Goal: Information Seeking & Learning: Learn about a topic

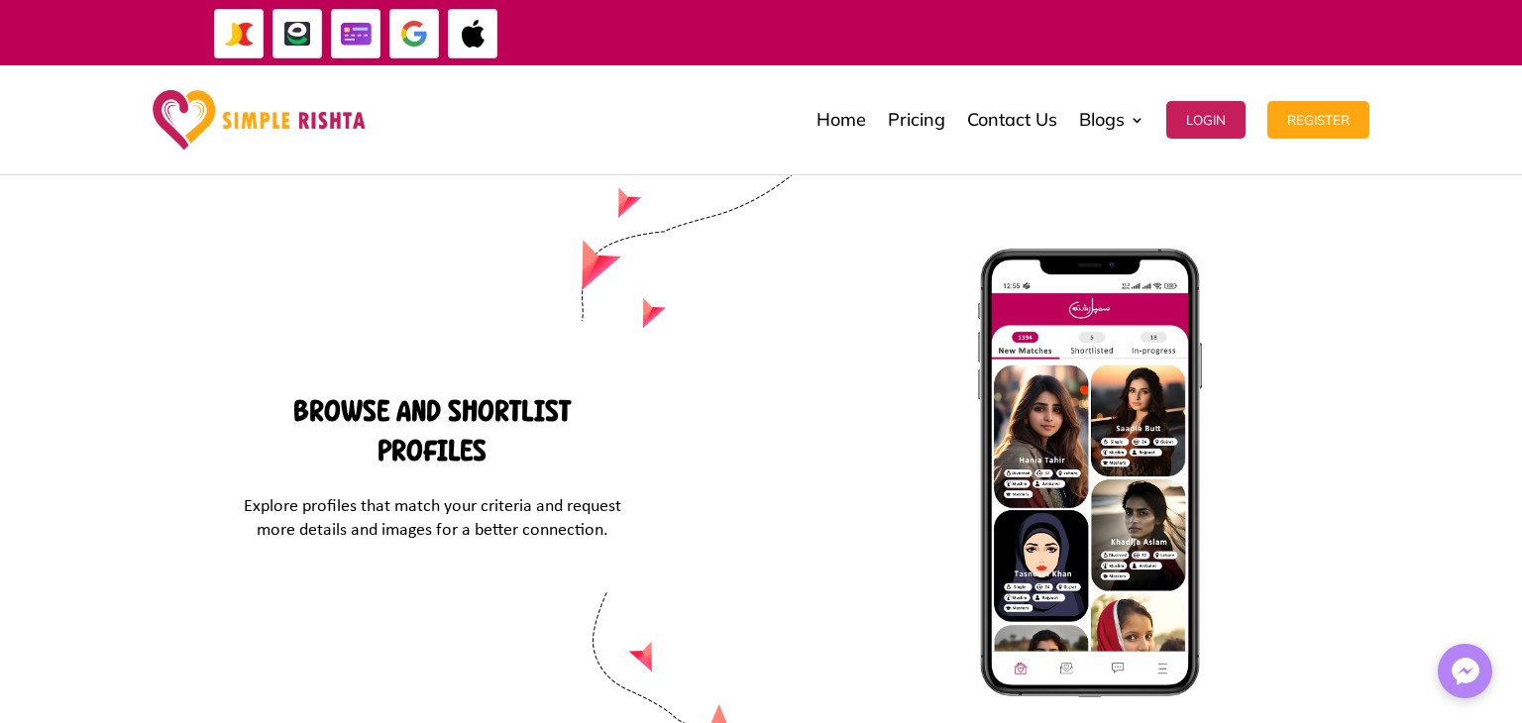
scroll to position [8537, 0]
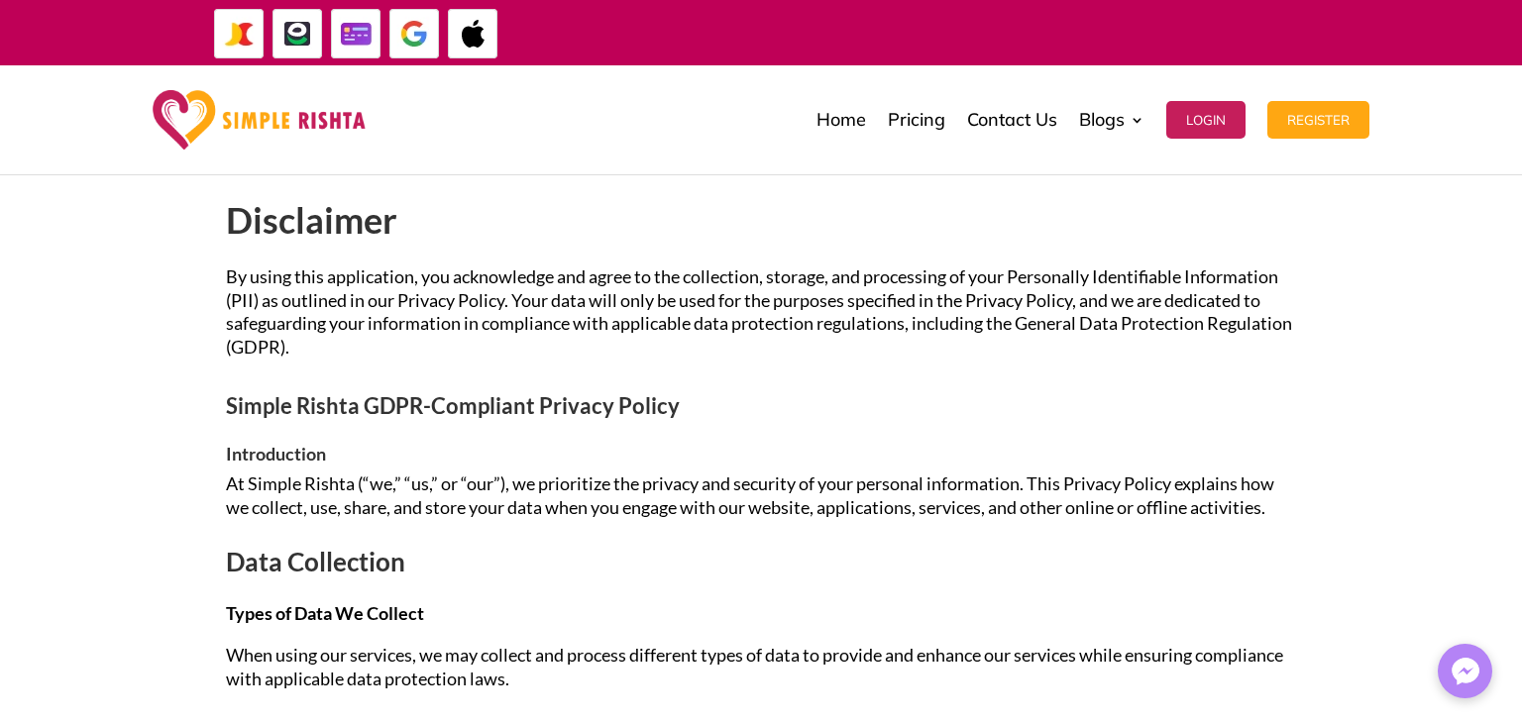
scroll to position [258, 0]
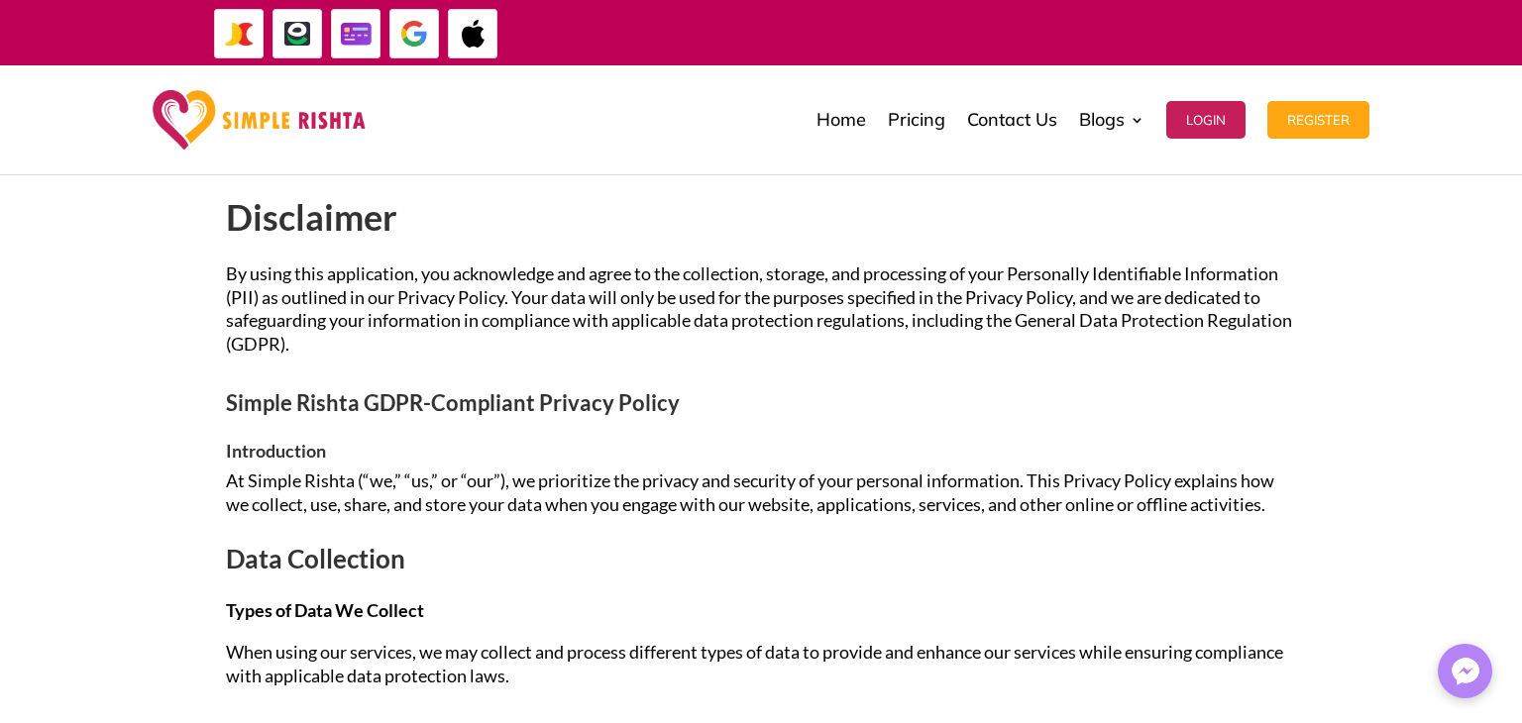
click at [275, 489] on span "At Simple Rishta (“we,” “us,” or “our”), we prioritize the privacy and security…" at bounding box center [750, 493] width 1049 height 46
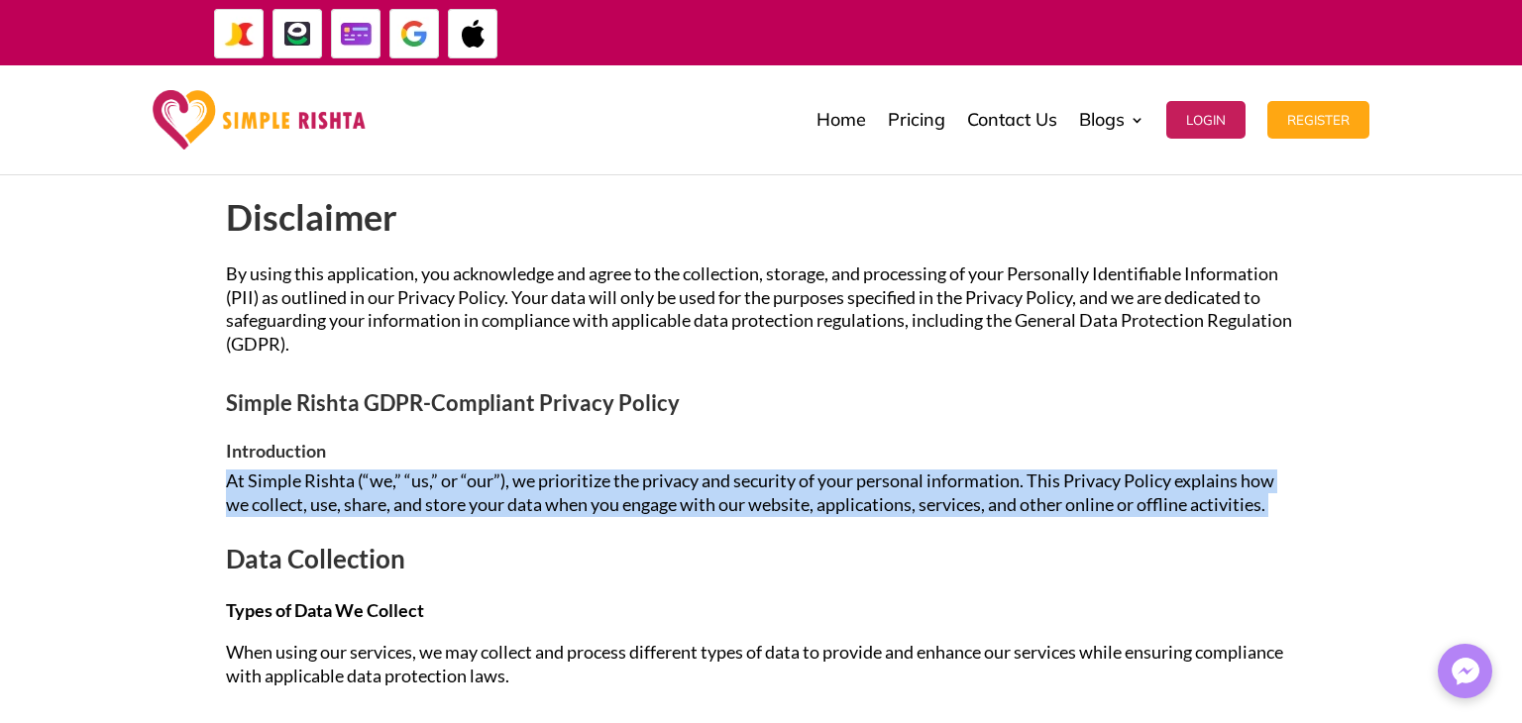
click at [275, 489] on span "At Simple Rishta (“we,” “us,” or “our”), we prioritize the privacy and security…" at bounding box center [750, 493] width 1049 height 46
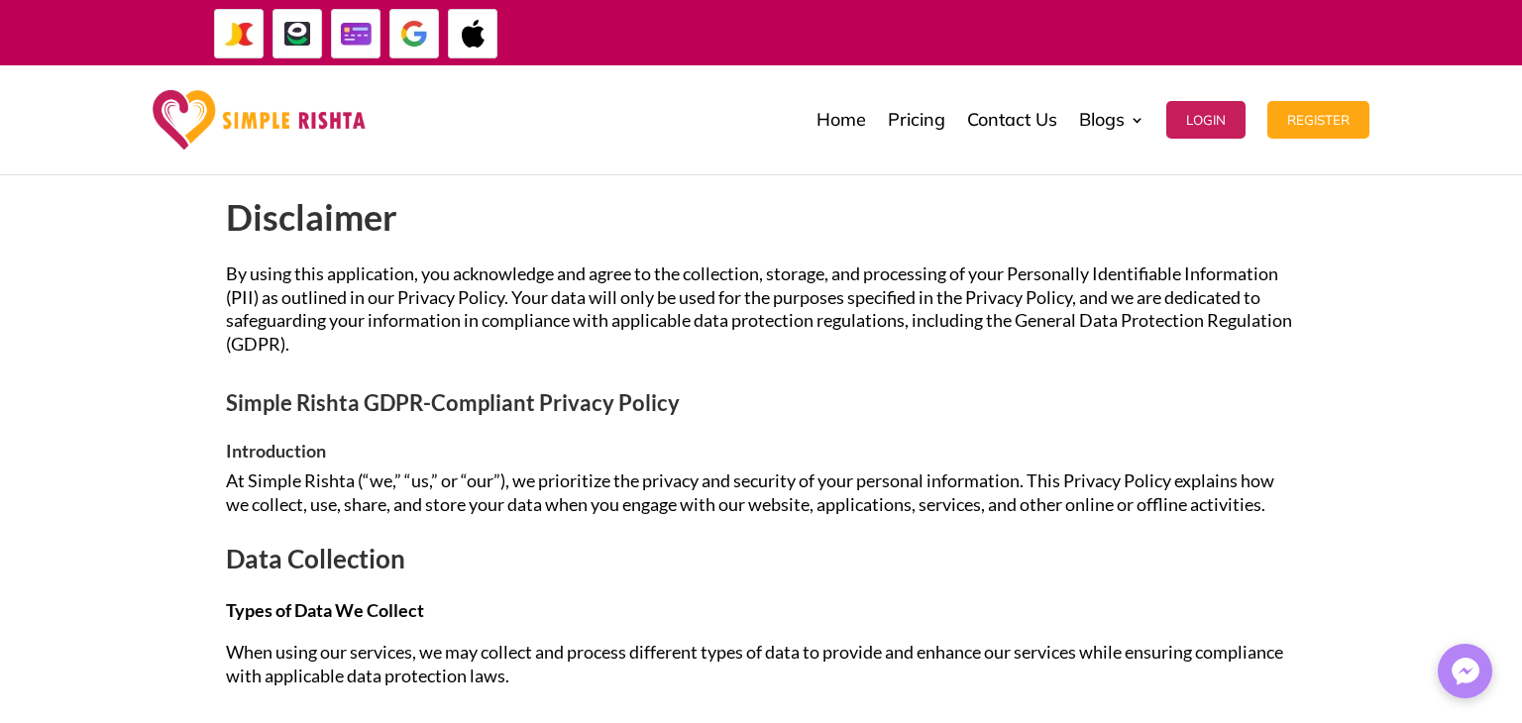
click at [275, 489] on span "At Simple Rishta (“we,” “us,” or “our”), we prioritize the privacy and security…" at bounding box center [750, 493] width 1049 height 46
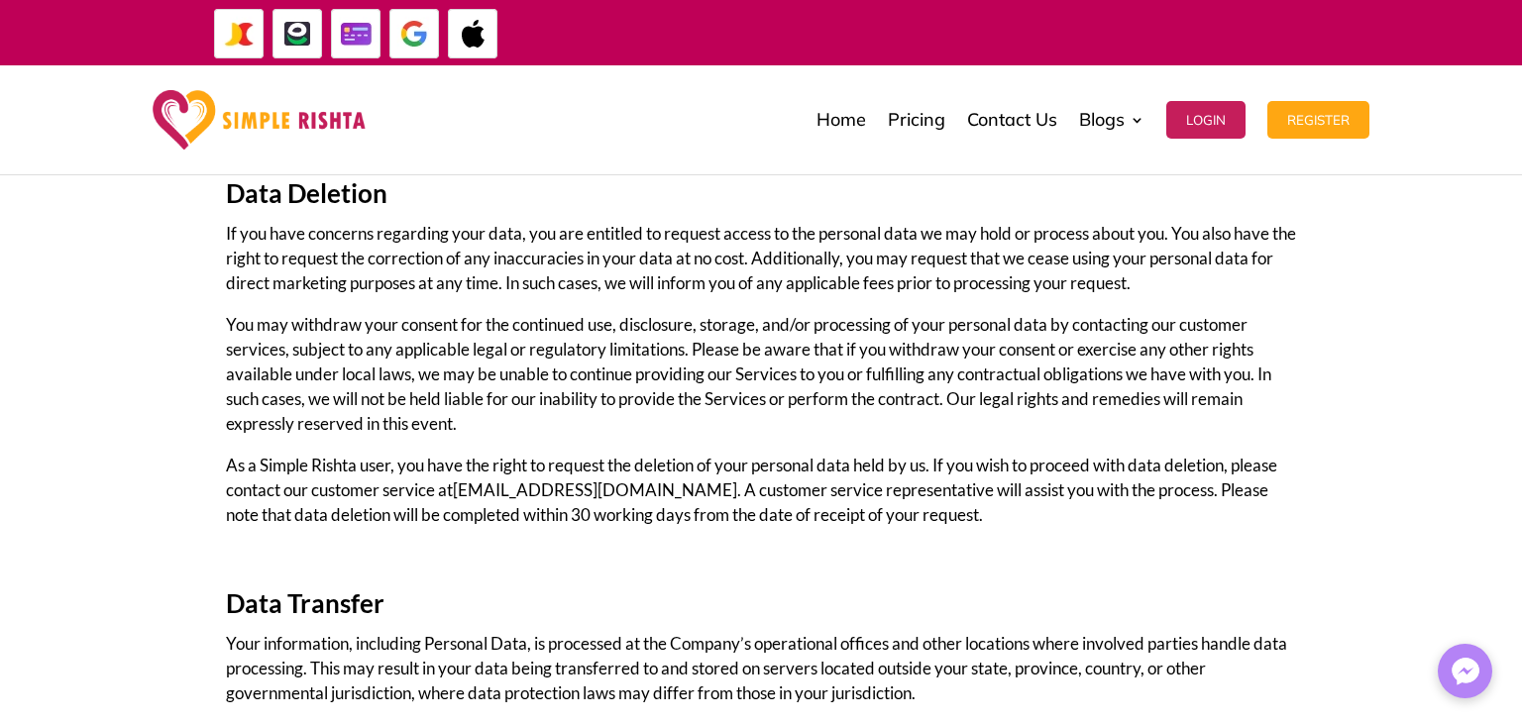
scroll to position [4549, 0]
